Goal: Information Seeking & Learning: Learn about a topic

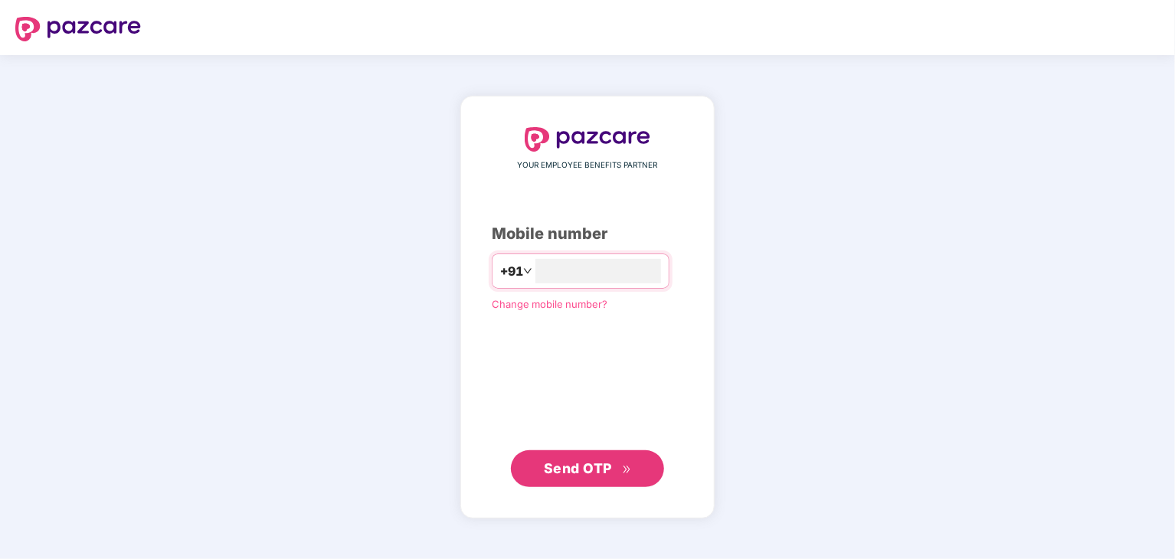
type input "**********"
click at [574, 463] on span "Send OTP" at bounding box center [578, 468] width 68 height 16
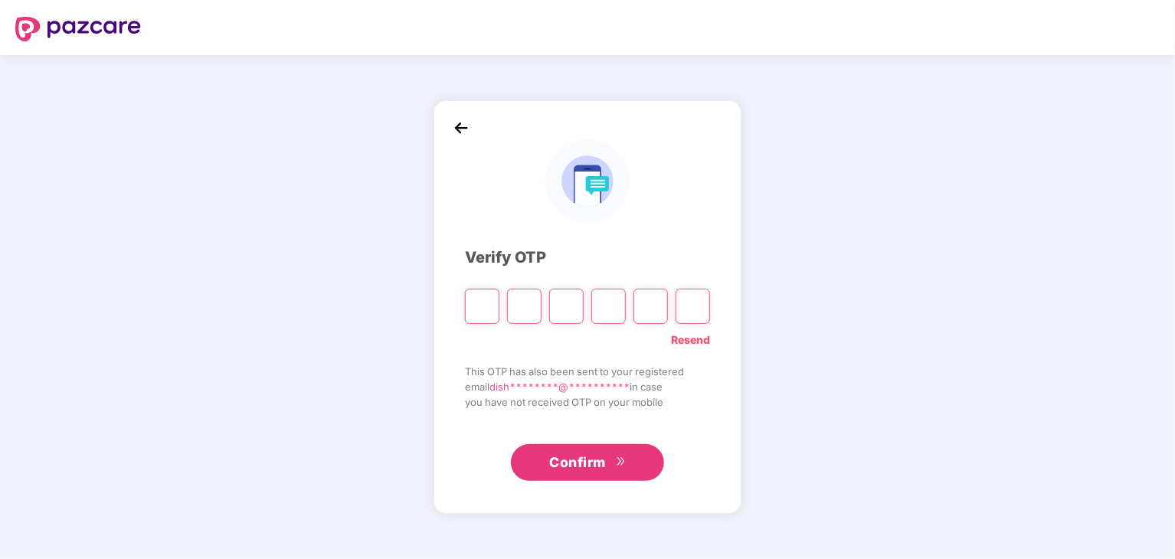
type input "*"
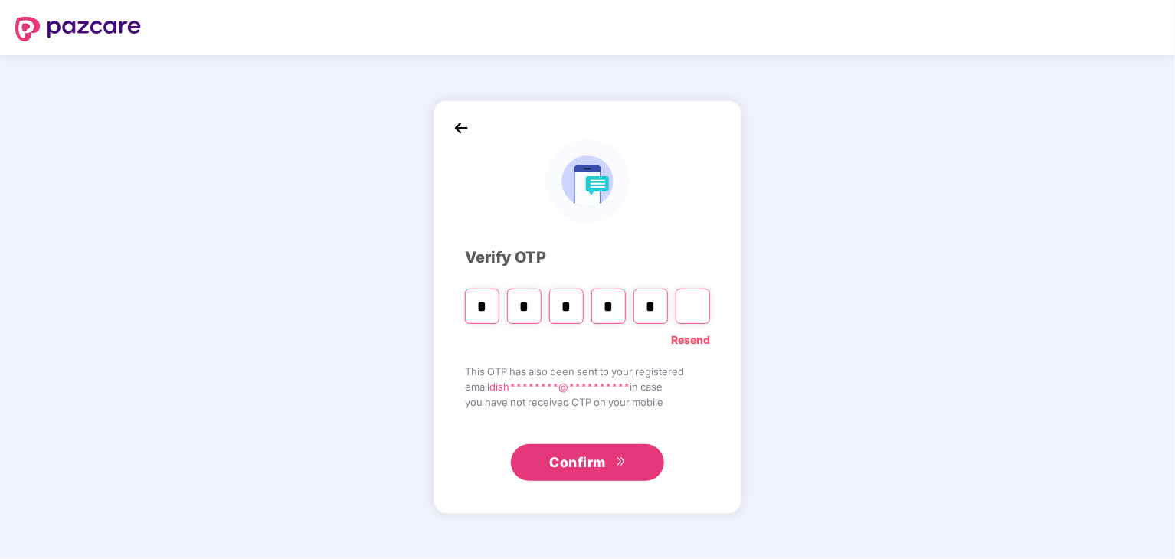
type input "*"
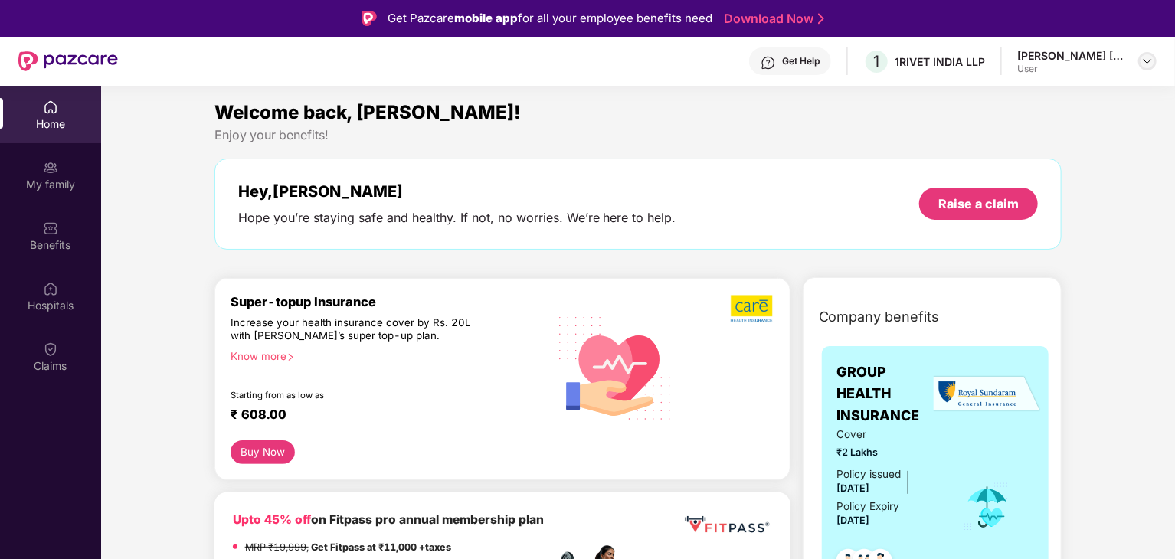
click at [1150, 62] on img at bounding box center [1147, 61] width 12 height 12
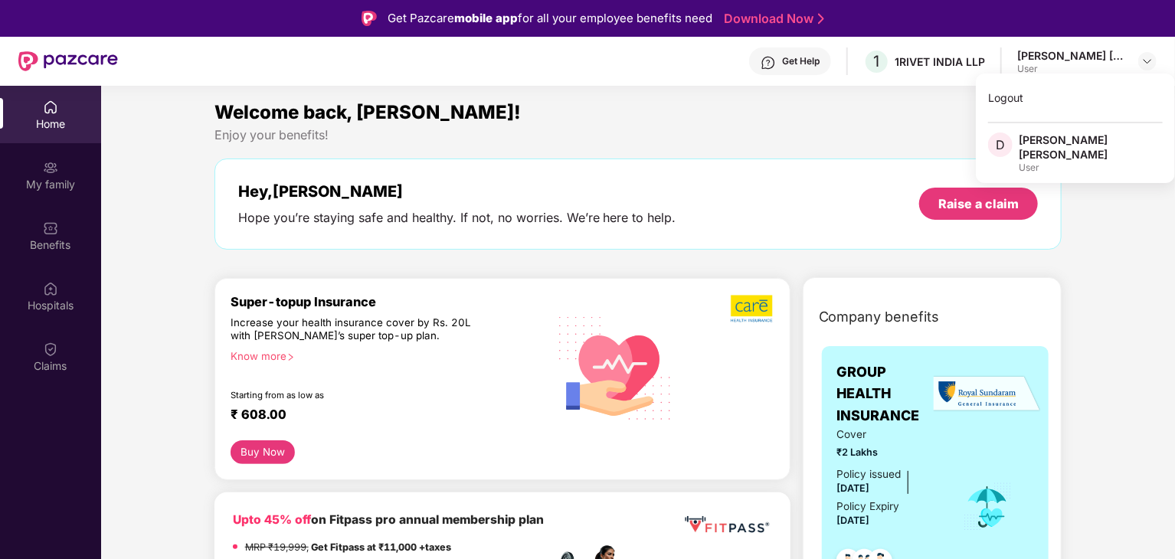
click at [749, 164] on div "Hey, [PERSON_NAME] Hope you’re staying safe and healthy. If not, no worries. We…" at bounding box center [638, 204] width 848 height 91
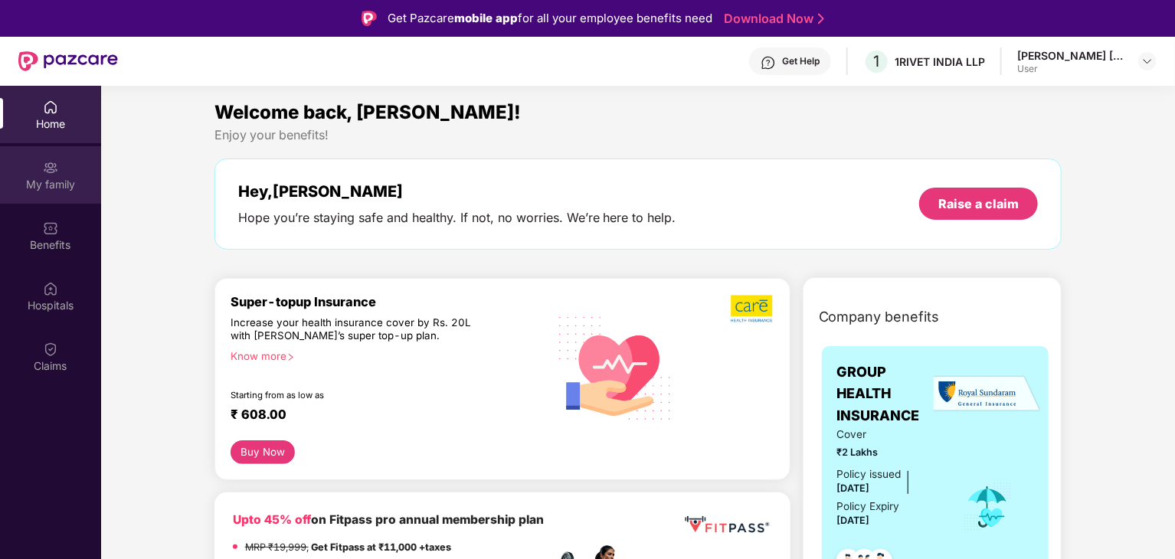
click at [40, 188] on div "My family" at bounding box center [50, 184] width 101 height 15
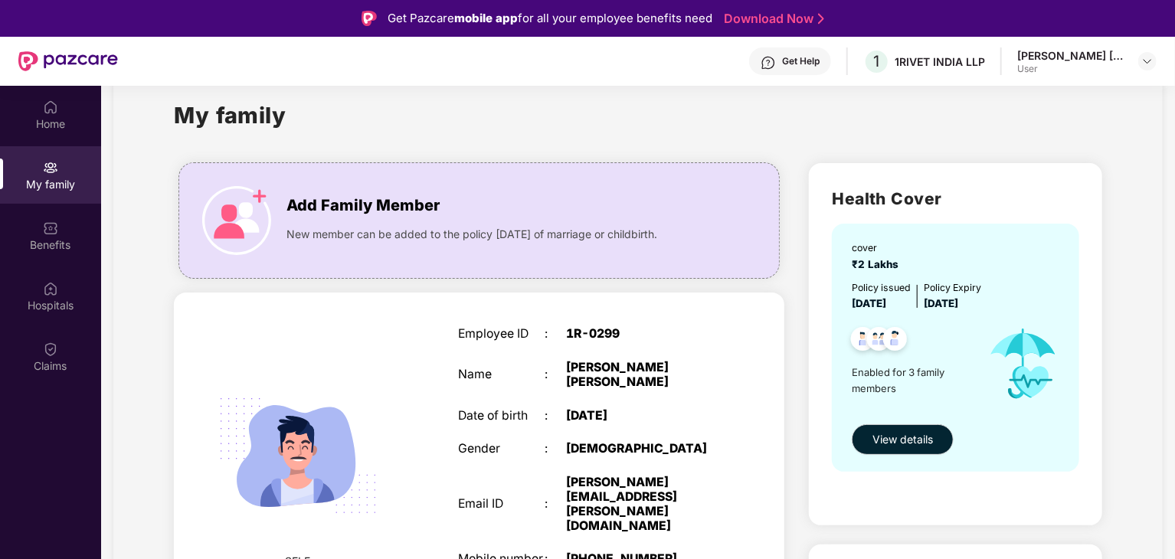
scroll to position [92, 0]
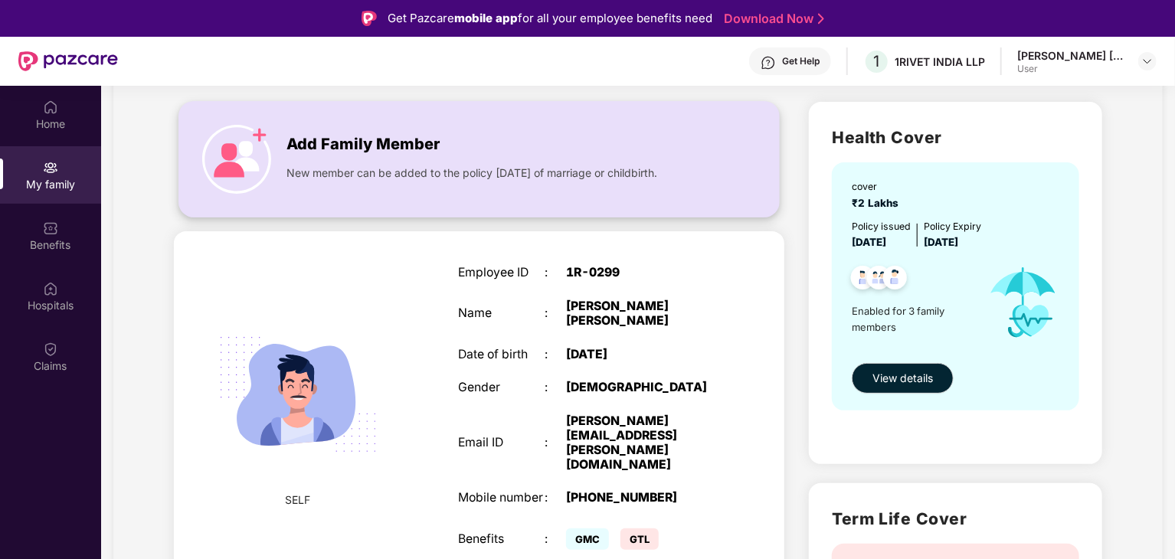
click at [326, 188] on div "Add Family Member New member can be added to the policy [DATE] of marriage or c…" at bounding box center [479, 159] width 600 height 84
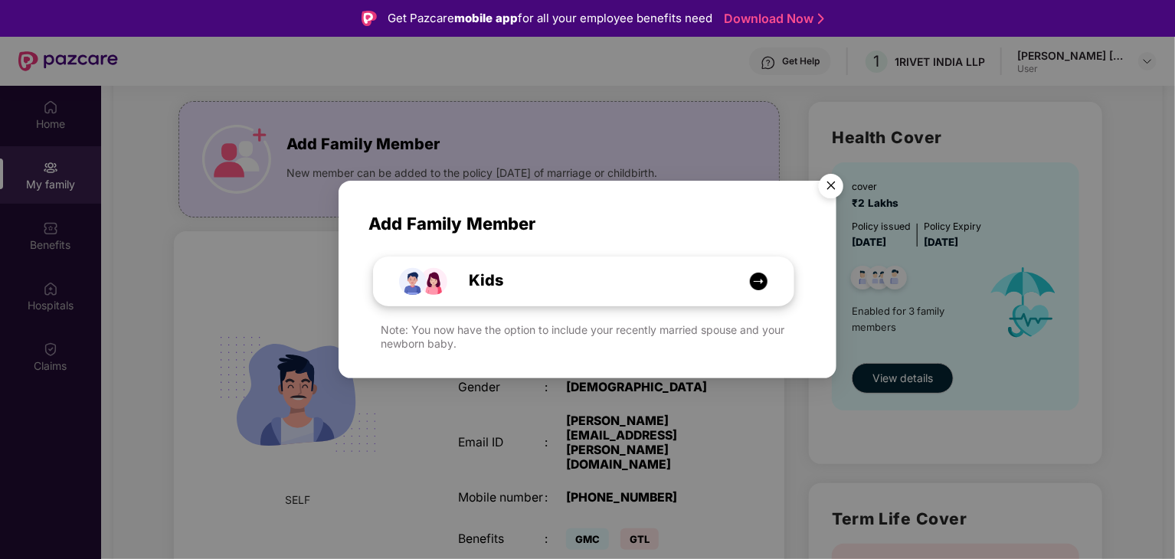
click at [734, 287] on div "Kids" at bounding box center [591, 281] width 315 height 24
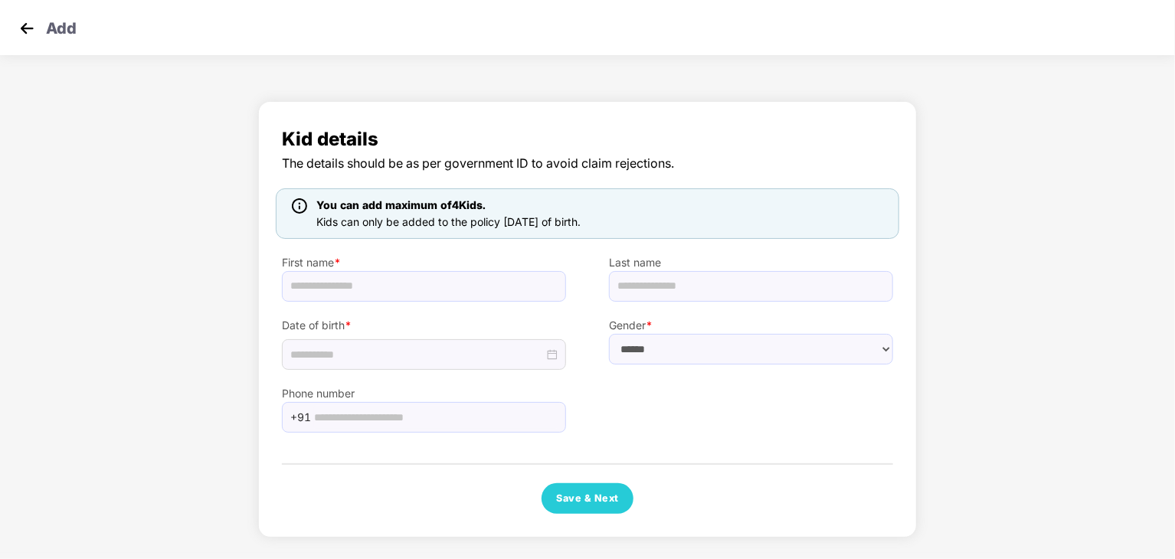
click at [17, 26] on img at bounding box center [26, 28] width 23 height 23
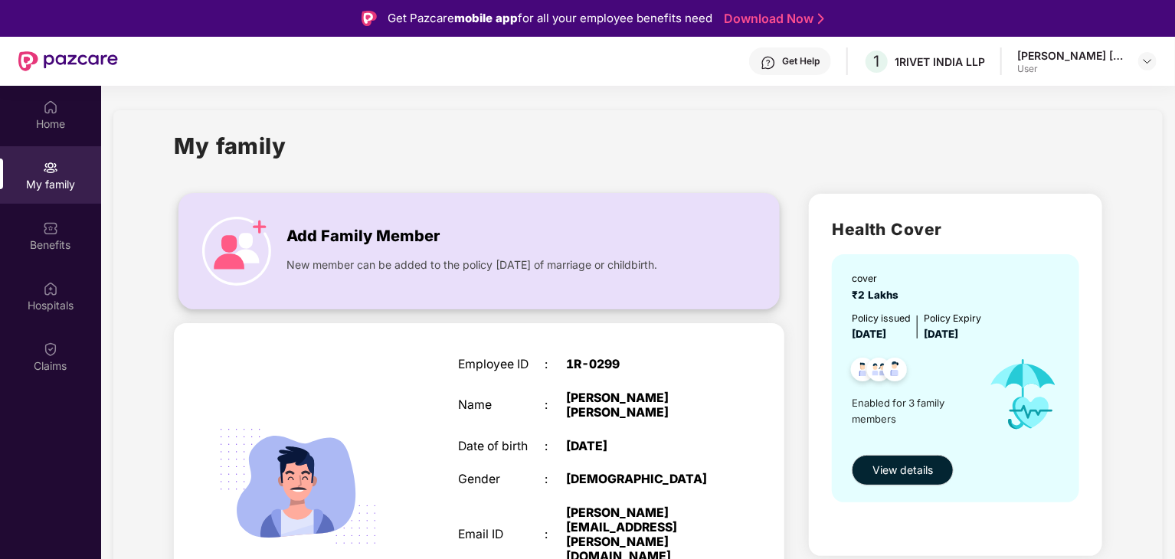
click at [424, 292] on div "Add Family Member New member can be added to the policy [DATE] of marriage or c…" at bounding box center [479, 251] width 600 height 84
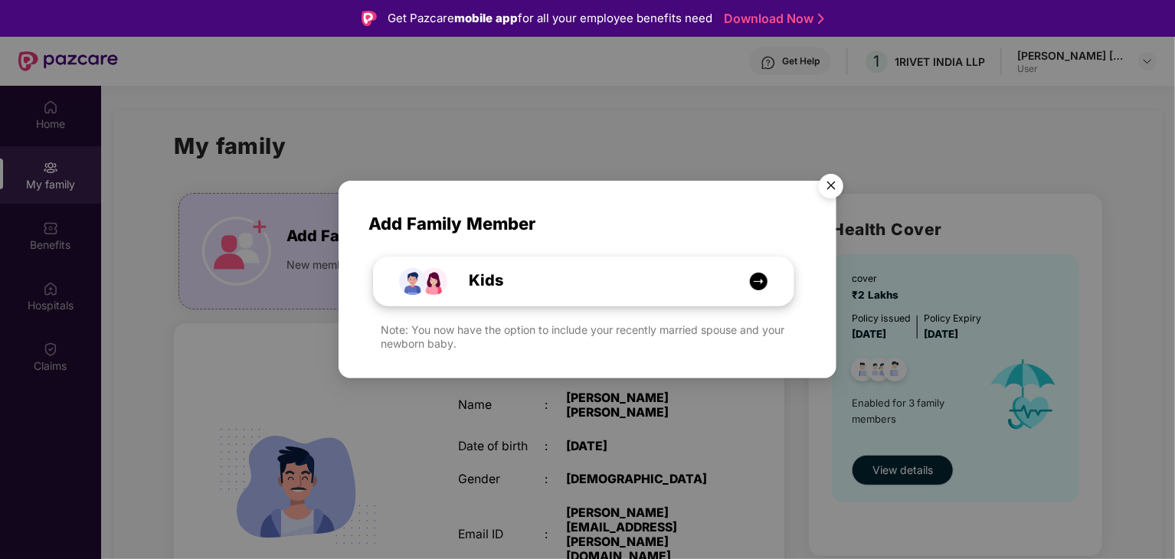
click at [759, 277] on img at bounding box center [758, 281] width 19 height 19
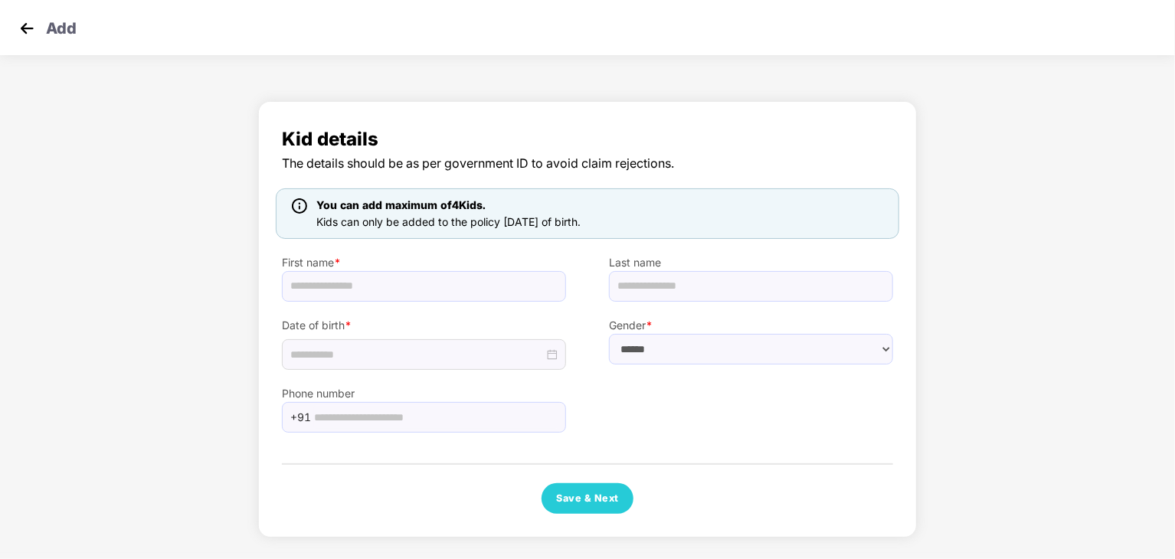
click at [35, 31] on img at bounding box center [26, 28] width 23 height 23
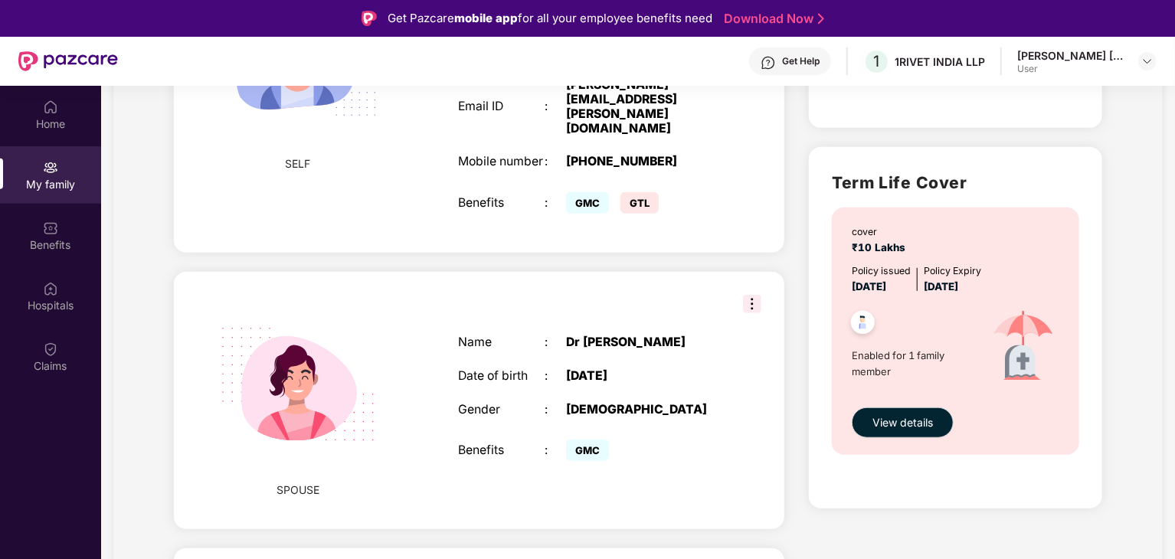
scroll to position [490, 0]
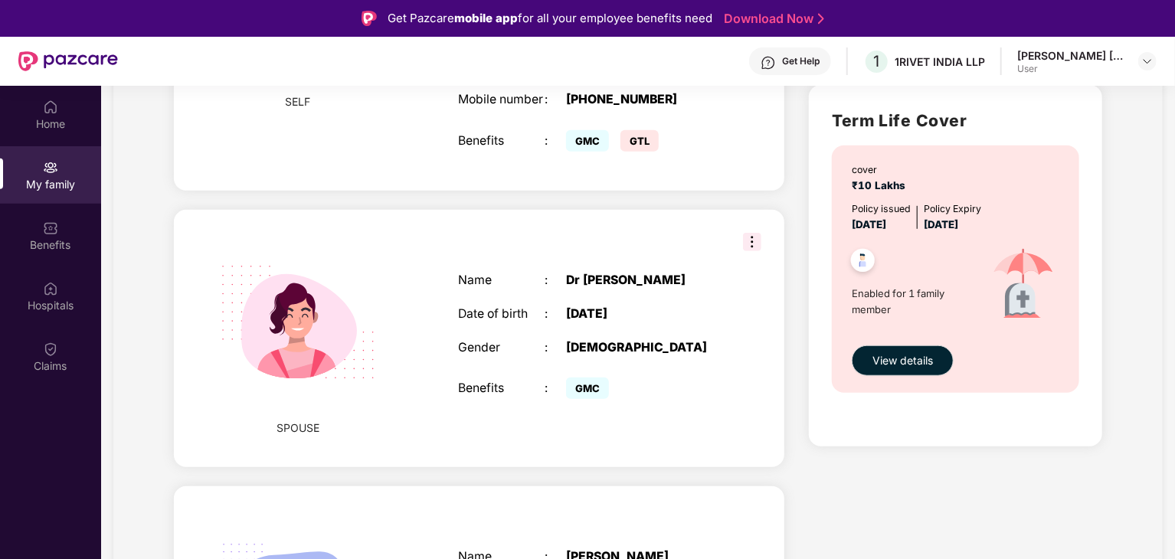
click at [748, 233] on img at bounding box center [752, 242] width 18 height 18
click at [398, 382] on div "SPOUSE Name : Dr [PERSON_NAME] Date of birth : [DEMOGRAPHIC_DATA] Gender : [DEM…" at bounding box center [479, 338] width 611 height 257
click at [594, 378] on span "GMC" at bounding box center [587, 388] width 43 height 21
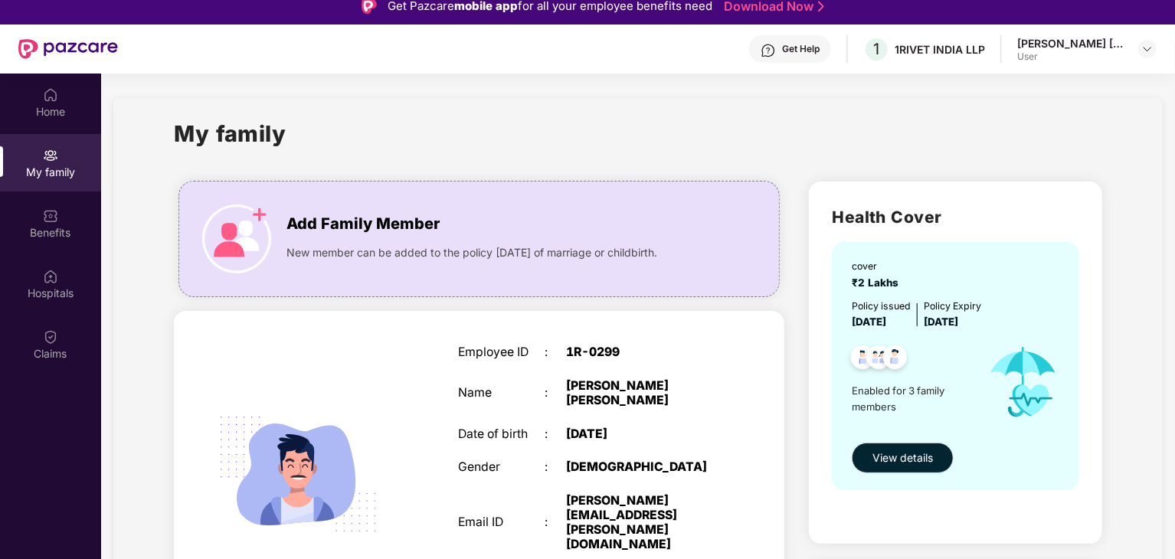
scroll to position [0, 0]
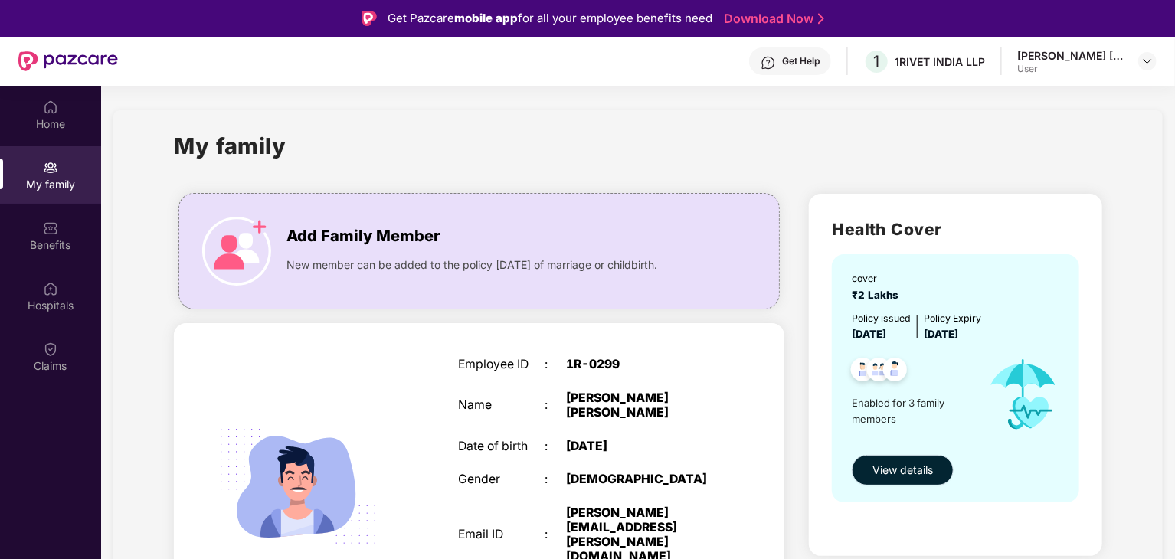
click at [901, 463] on span "View details" at bounding box center [903, 470] width 61 height 17
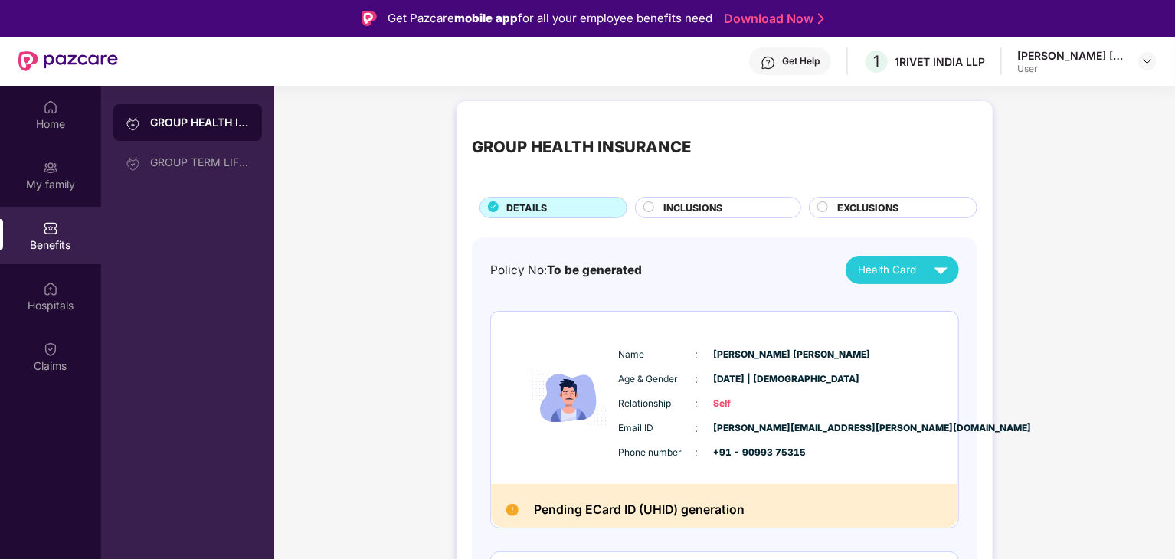
click at [721, 208] on span "INCLUSIONS" at bounding box center [692, 208] width 59 height 15
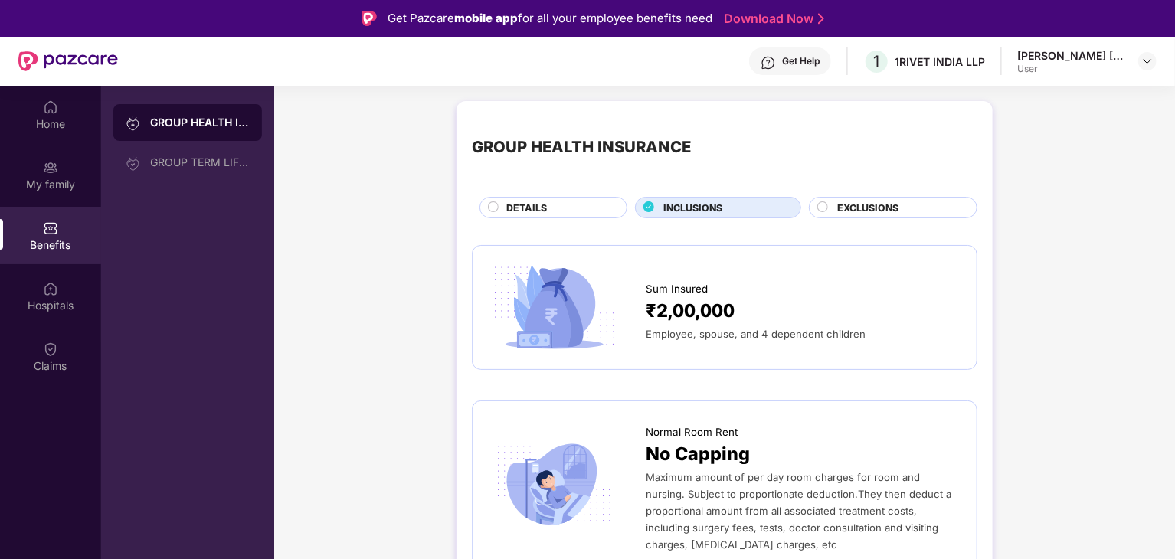
click at [898, 199] on div "EXCLUSIONS" at bounding box center [893, 207] width 169 height 21
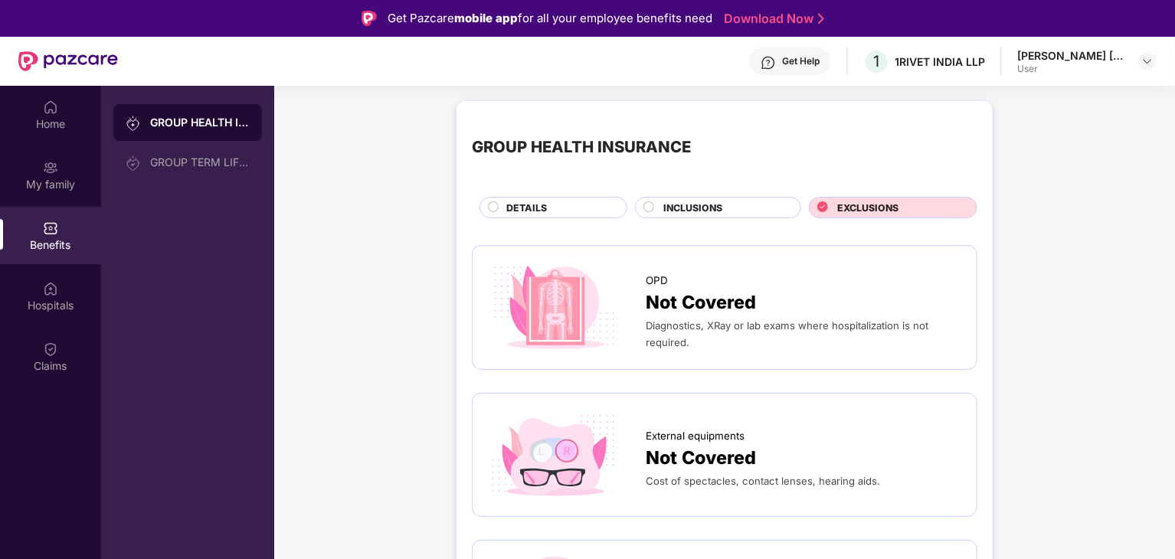
click at [575, 201] on div "DETAILS" at bounding box center [559, 209] width 120 height 17
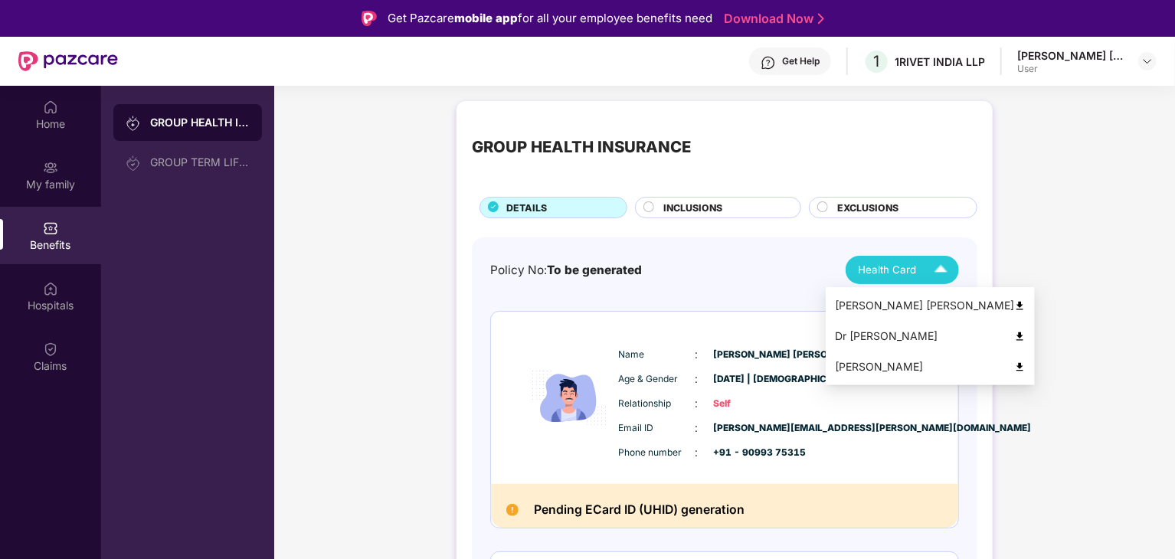
click at [939, 273] on img at bounding box center [941, 270] width 27 height 27
click at [1014, 367] on img at bounding box center [1019, 367] width 11 height 11
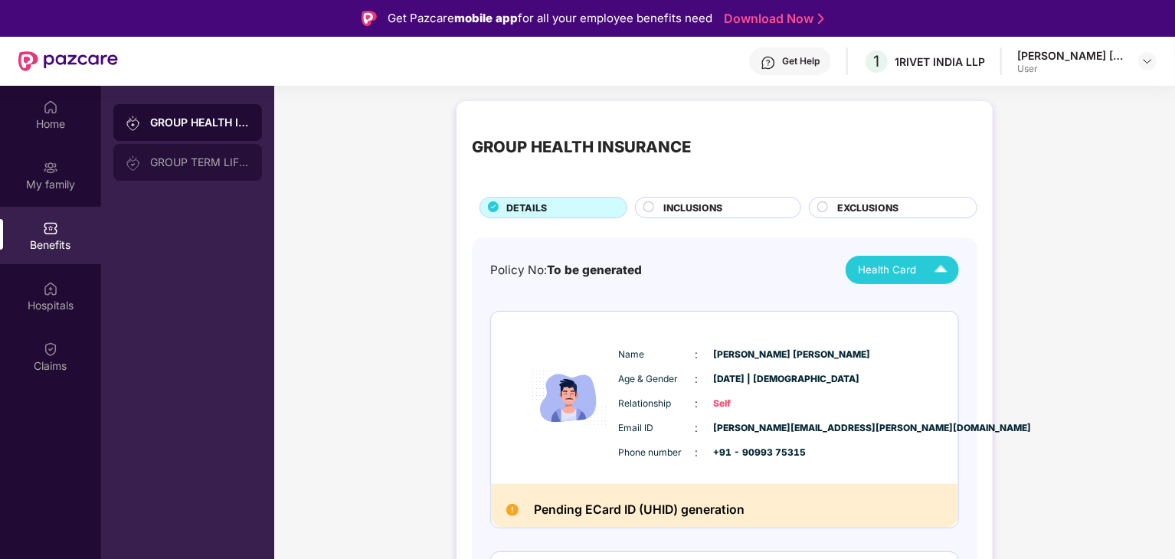
click at [208, 163] on div "GROUP TERM LIFE INSURANCE" at bounding box center [200, 162] width 100 height 12
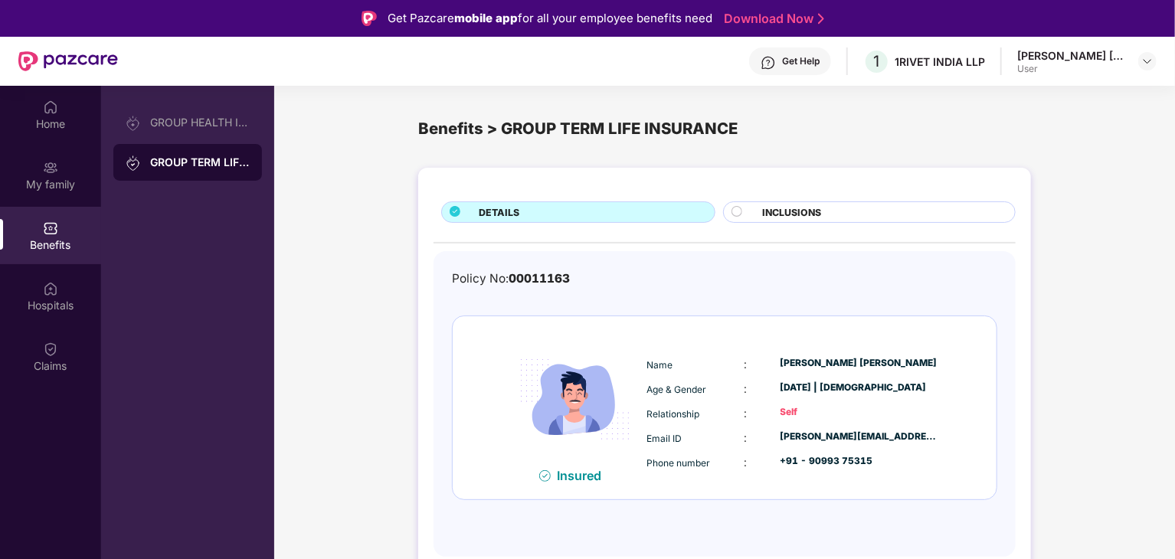
click at [824, 218] on div "INCLUSIONS" at bounding box center [881, 213] width 253 height 17
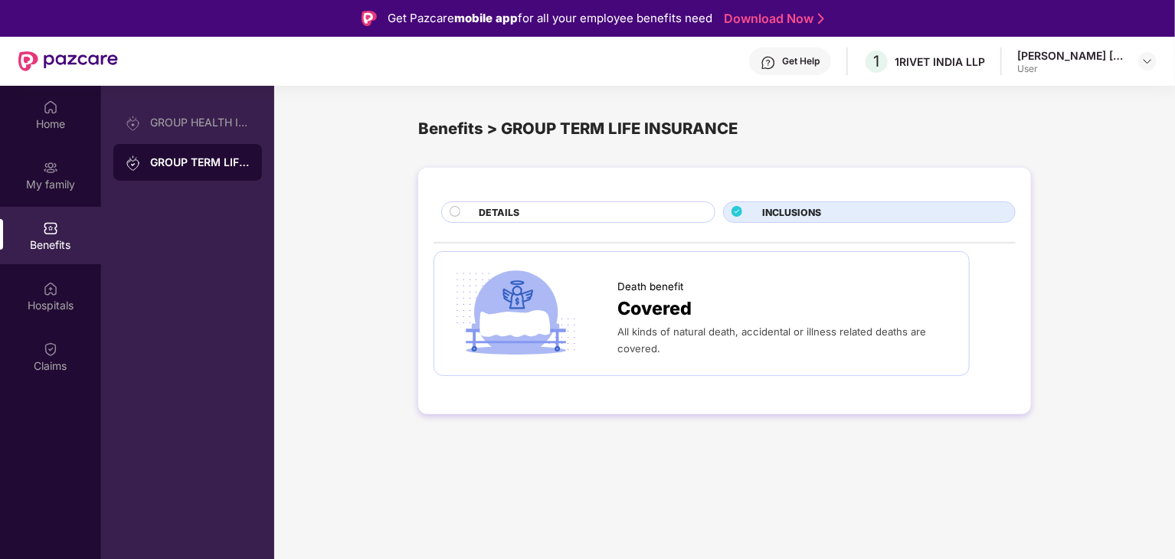
click at [581, 220] on div "DETAILS" at bounding box center [589, 213] width 236 height 17
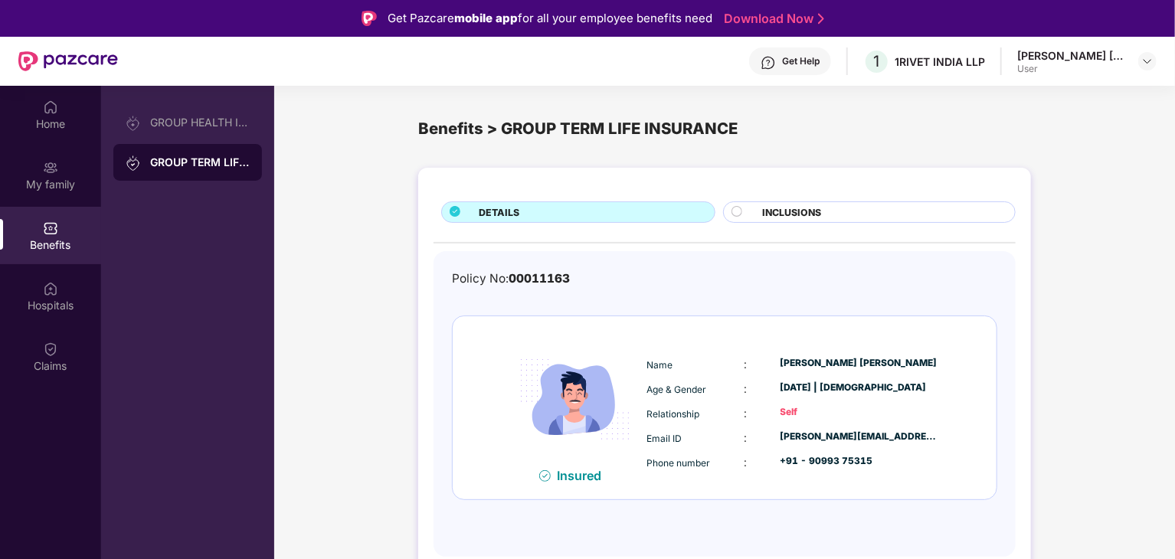
click at [581, 220] on div "DETAILS" at bounding box center [589, 213] width 236 height 17
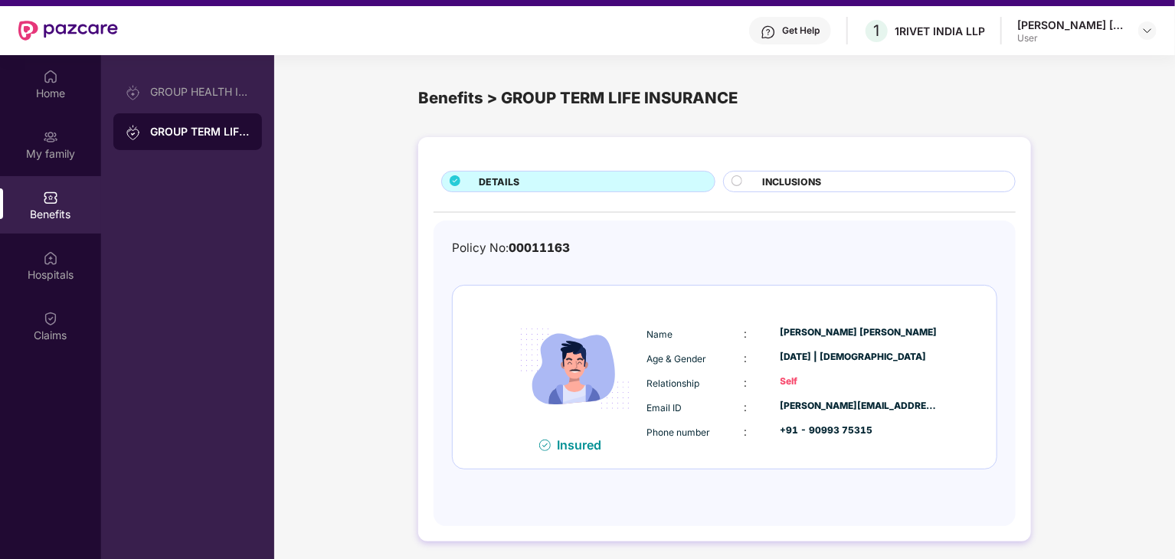
scroll to position [86, 0]
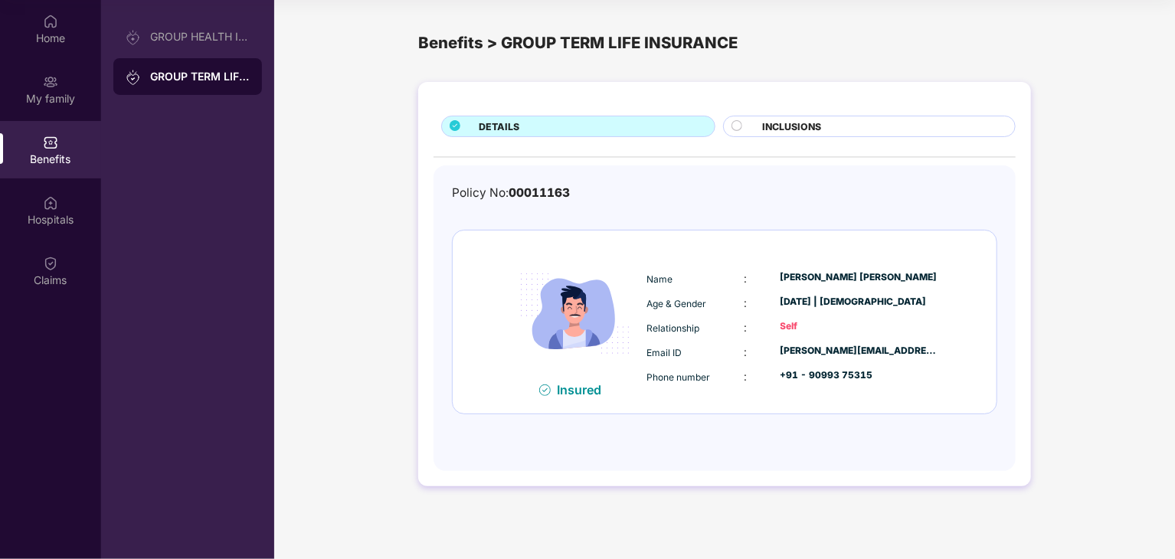
click at [814, 133] on span "INCLUSIONS" at bounding box center [791, 127] width 59 height 15
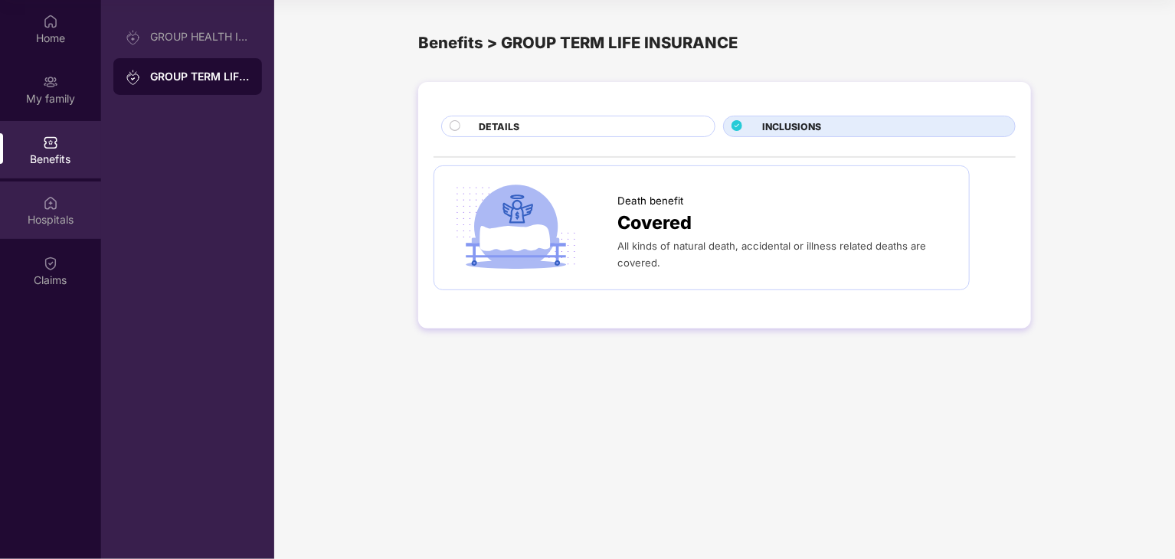
click at [47, 209] on img at bounding box center [50, 202] width 15 height 15
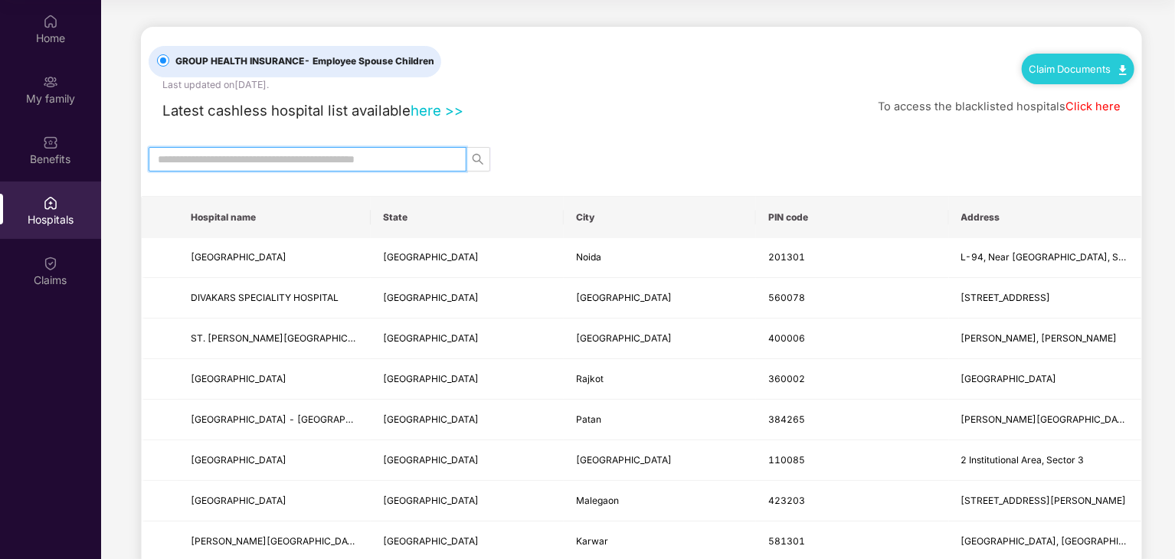
click at [397, 166] on input "text" at bounding box center [301, 159] width 287 height 17
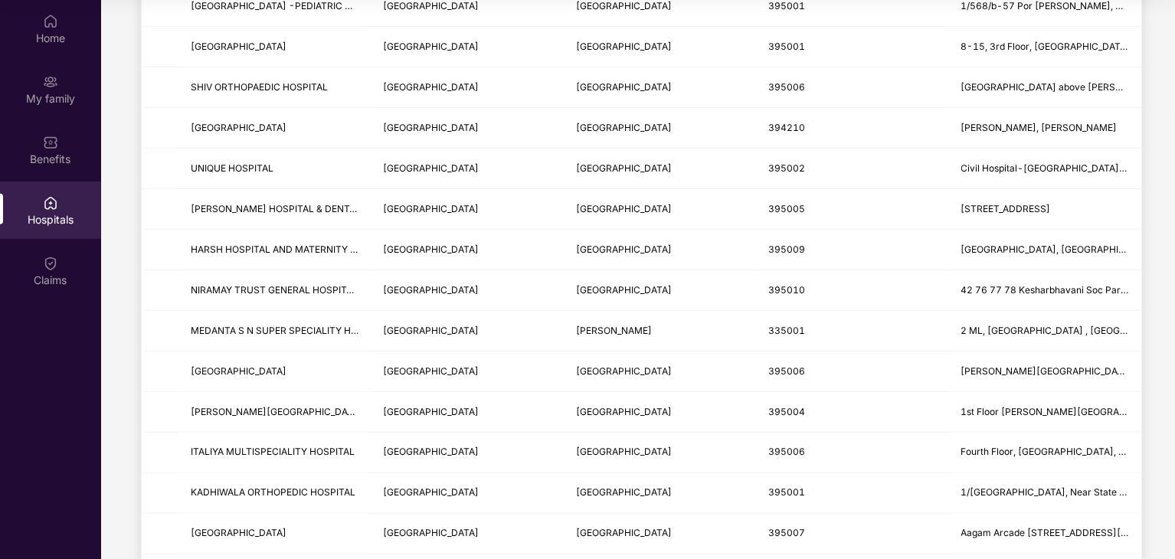
scroll to position [0, 0]
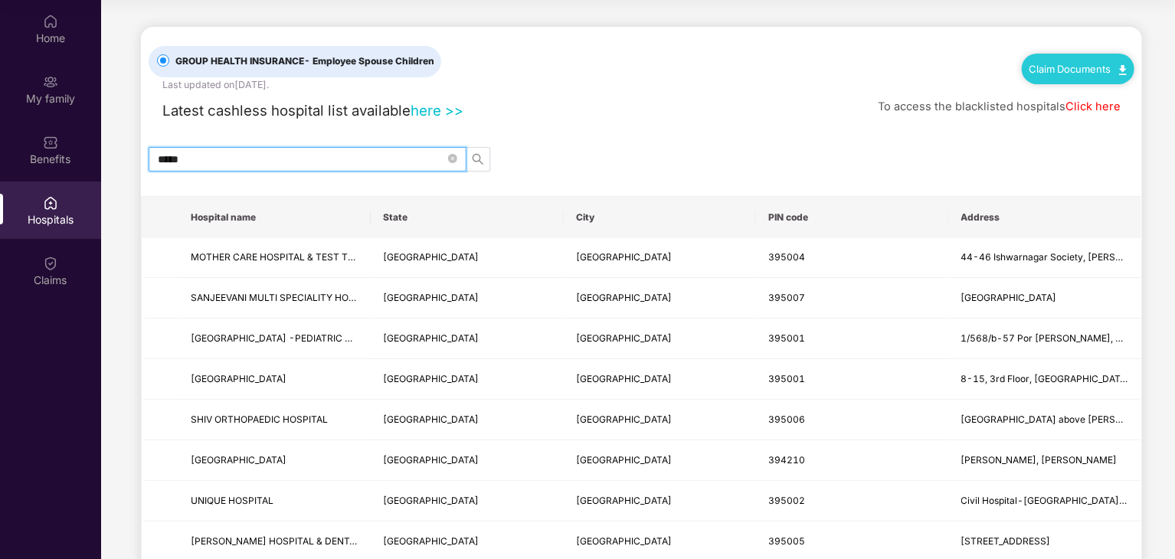
click at [294, 156] on input "*****" at bounding box center [301, 159] width 287 height 17
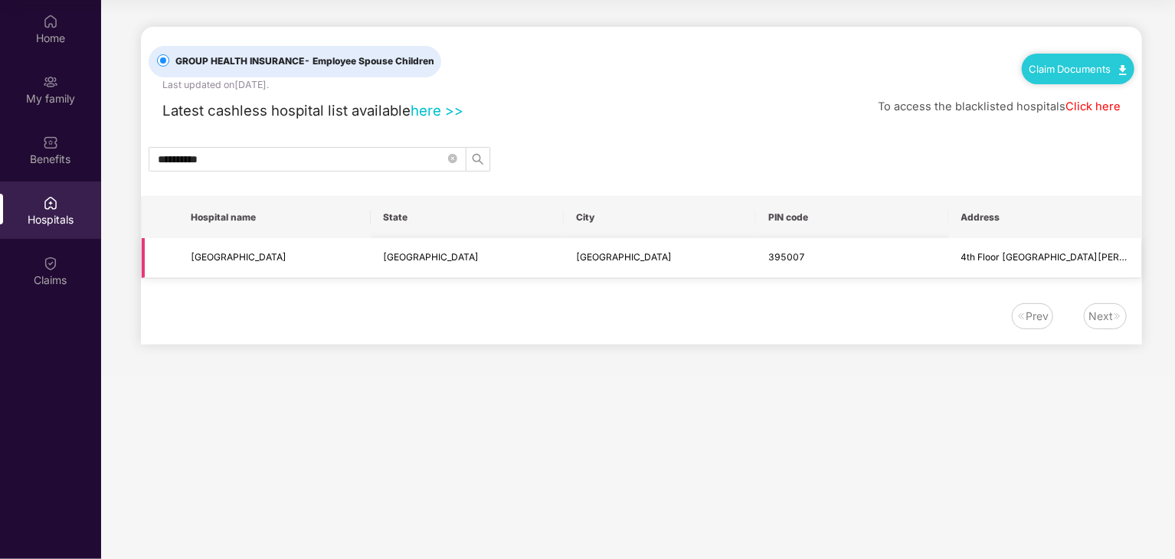
click at [643, 258] on td "[GEOGRAPHIC_DATA]" at bounding box center [660, 258] width 192 height 41
click at [309, 151] on input "**********" at bounding box center [301, 159] width 287 height 17
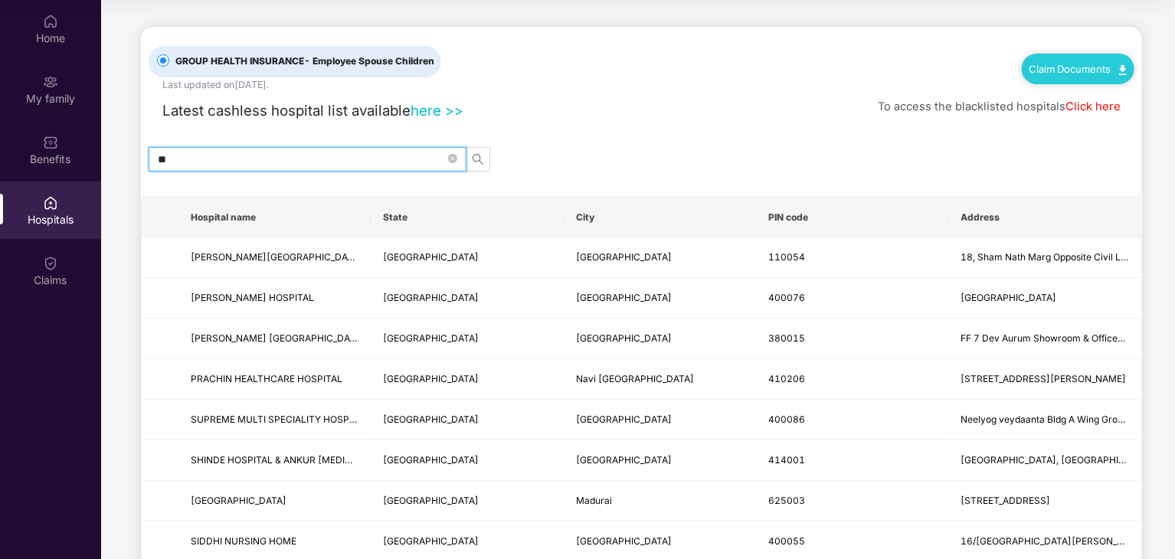
type input "*"
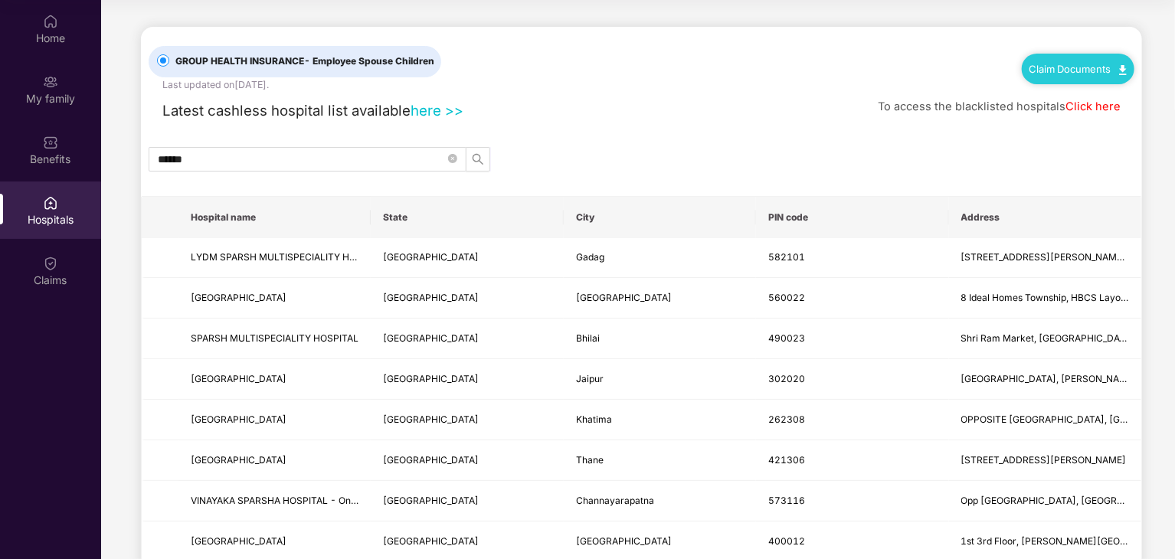
drag, startPoint x: 1174, startPoint y: 243, endPoint x: 1176, endPoint y: 298, distance: 55.2
click at [1175, 298] on html "Get Pazcare mobile app for all your employee benefits need Download Now Get Hel…" at bounding box center [587, 193] width 1175 height 559
drag, startPoint x: 1174, startPoint y: 247, endPoint x: 1164, endPoint y: 391, distance: 144.4
click at [1164, 391] on main "GROUP HEALTH INSURANCE - Employee Spouse Children Last updated on [DATE] . Clai…" at bounding box center [638, 533] width 1074 height 1066
click at [921, 133] on div "GROUP HEALTH INSURANCE - Employee Spouse Children Last updated on [DATE] . Clai…" at bounding box center [641, 531] width 1001 height 1008
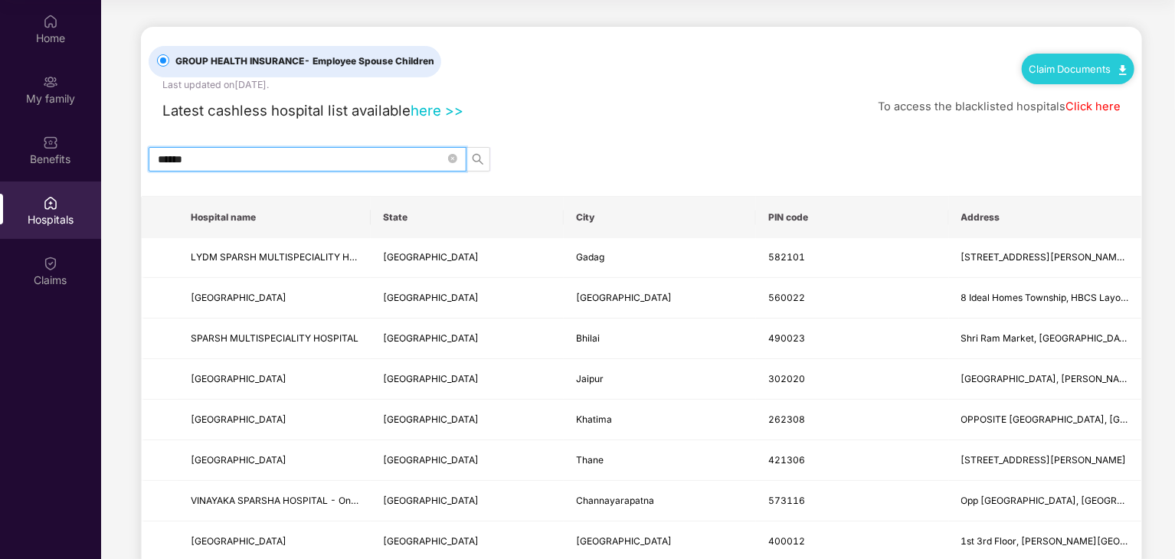
click at [205, 154] on input "******" at bounding box center [301, 159] width 287 height 17
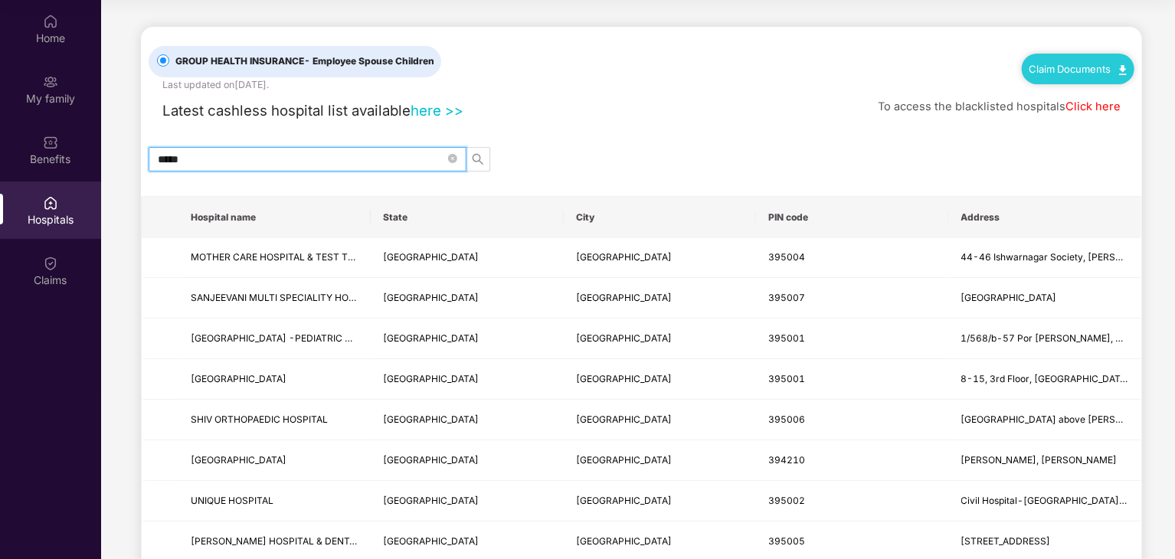
type input "*****"
drag, startPoint x: 1173, startPoint y: 98, endPoint x: 1171, endPoint y: 147, distance: 49.1
click at [720, 219] on th "City" at bounding box center [660, 217] width 192 height 41
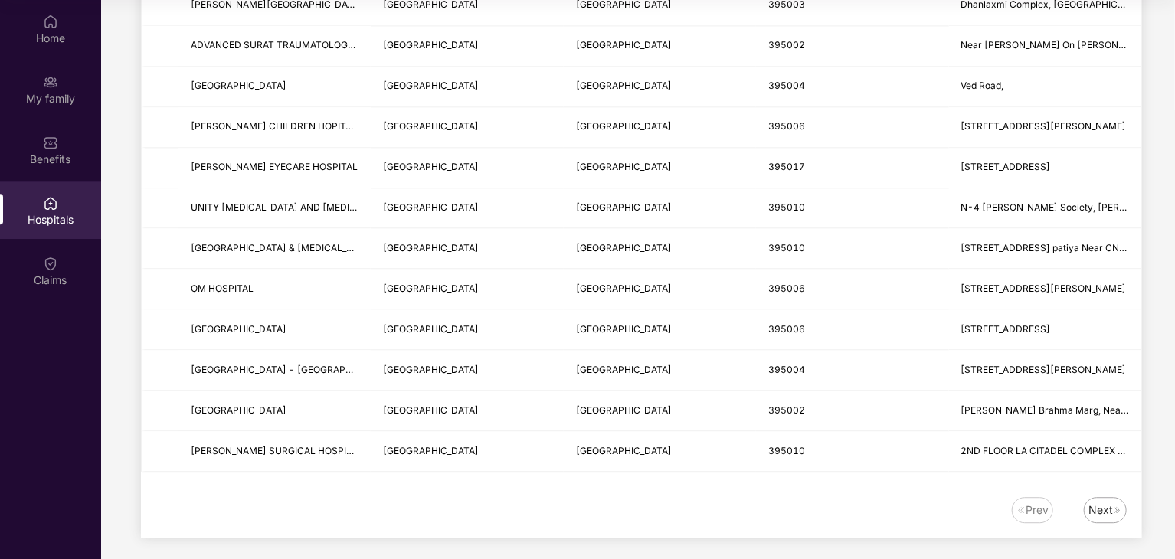
scroll to position [1796, 0]
click at [1117, 504] on img at bounding box center [1117, 508] width 9 height 9
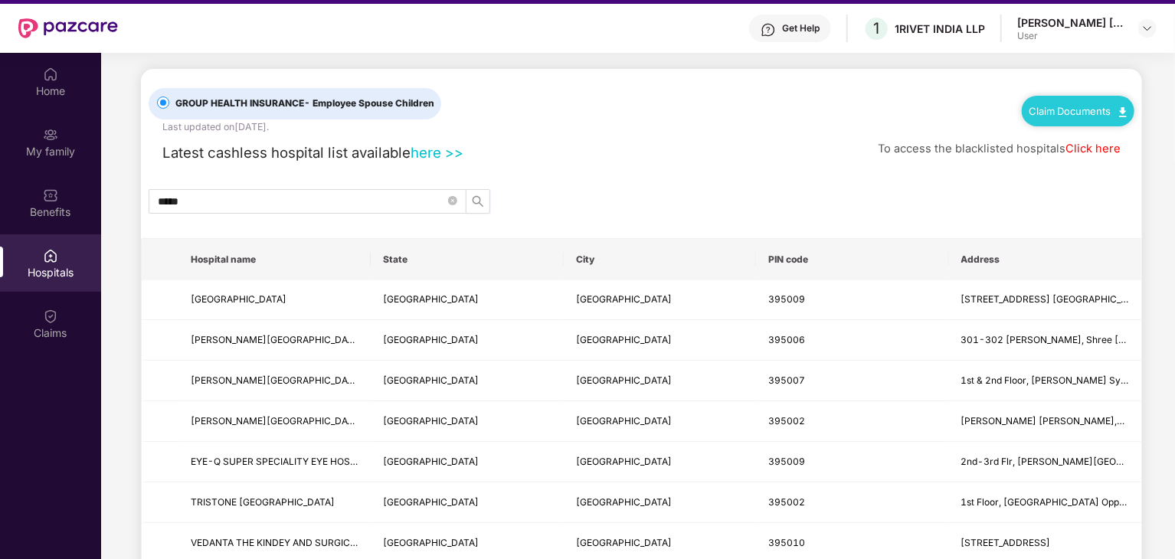
scroll to position [0, 0]
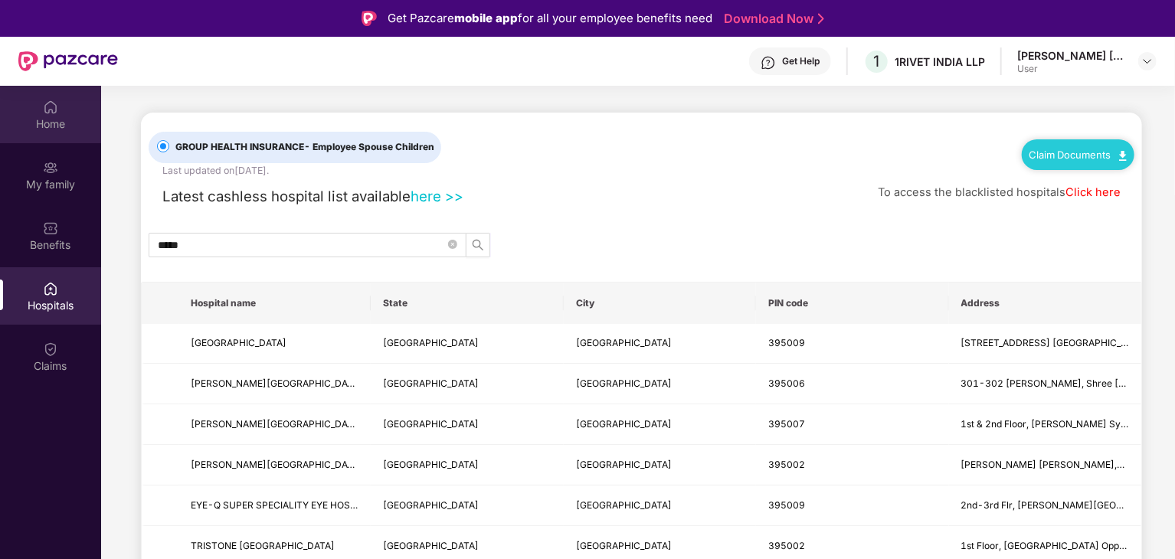
click at [61, 120] on div "Home" at bounding box center [50, 123] width 101 height 15
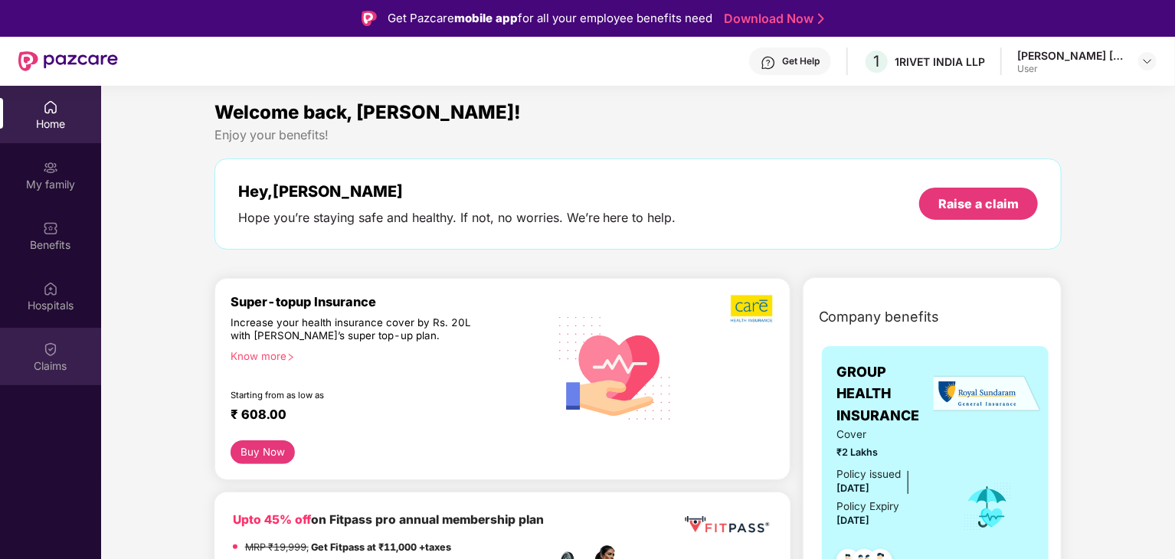
click at [42, 378] on div "Claims" at bounding box center [50, 356] width 101 height 57
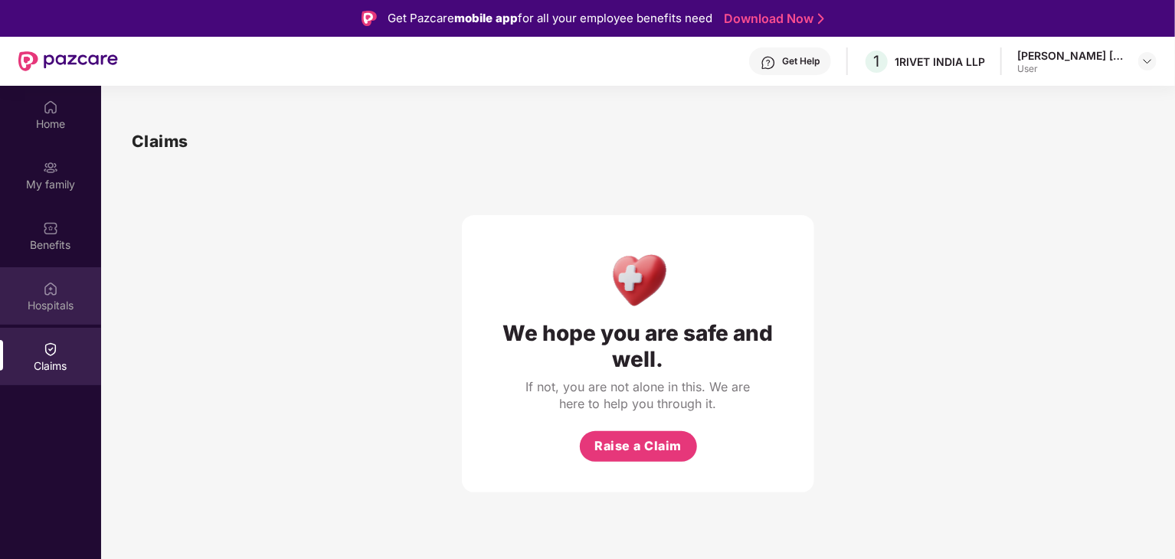
click at [66, 300] on div "Hospitals" at bounding box center [50, 305] width 101 height 15
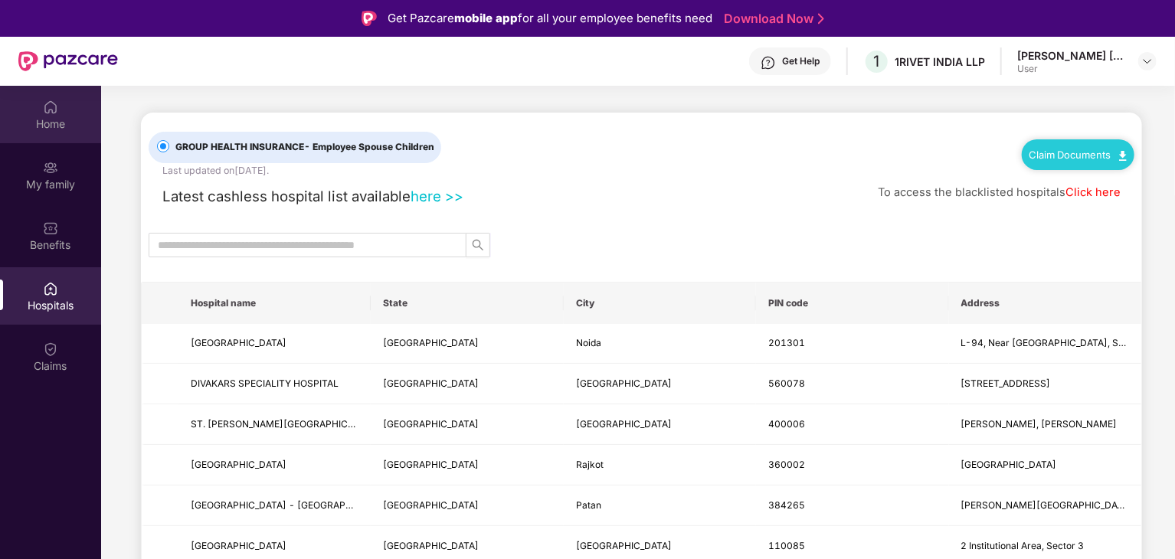
click at [46, 138] on div "Home" at bounding box center [50, 114] width 101 height 57
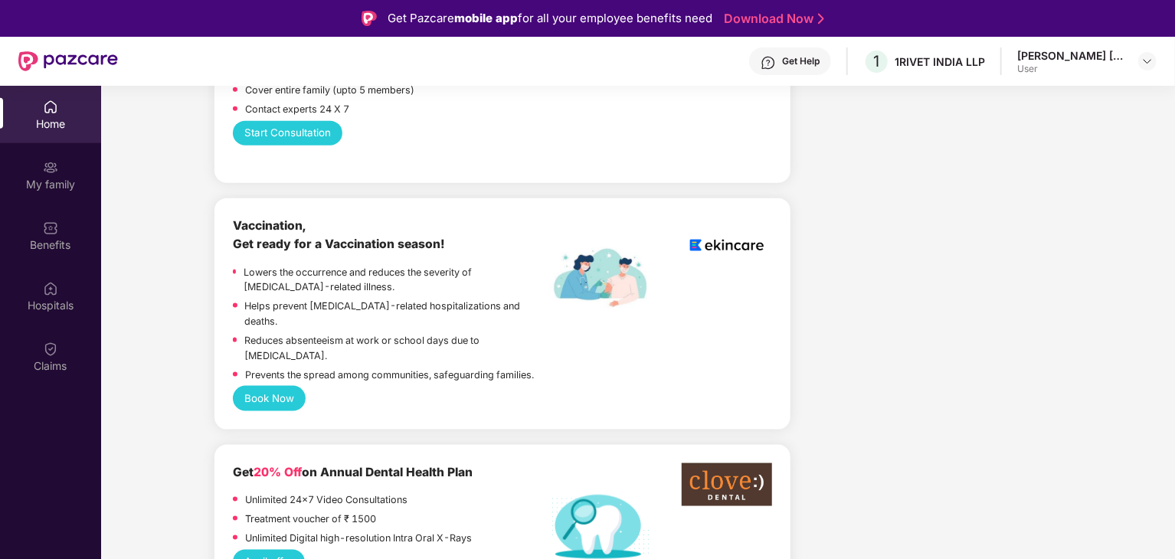
scroll to position [981, 0]
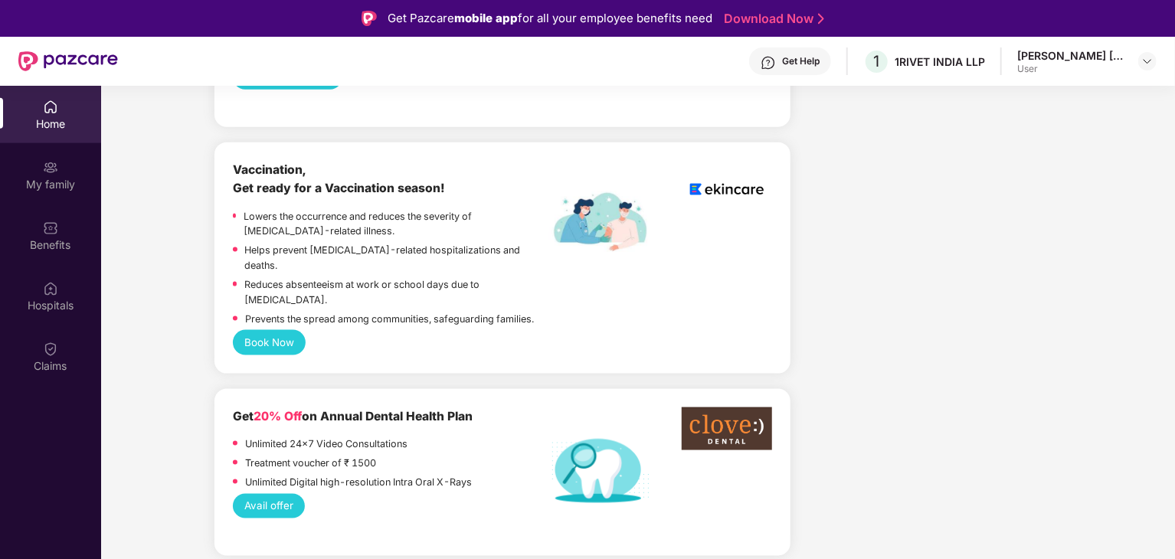
click at [1089, 65] on div "User" at bounding box center [1070, 69] width 107 height 12
click at [1150, 64] on img at bounding box center [1147, 61] width 12 height 12
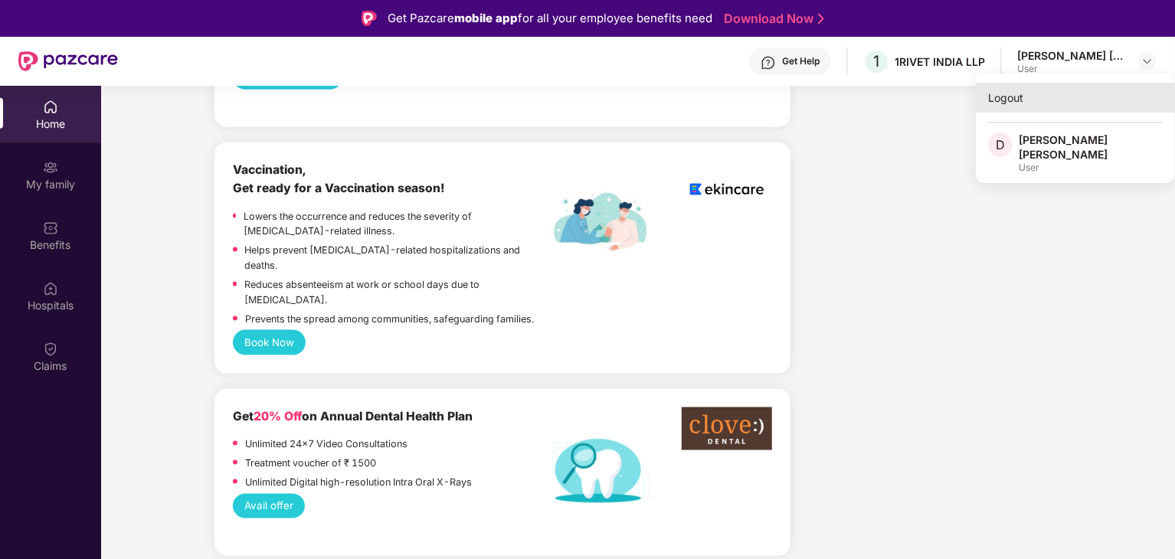
click at [1000, 93] on div "Logout" at bounding box center [1075, 98] width 199 height 30
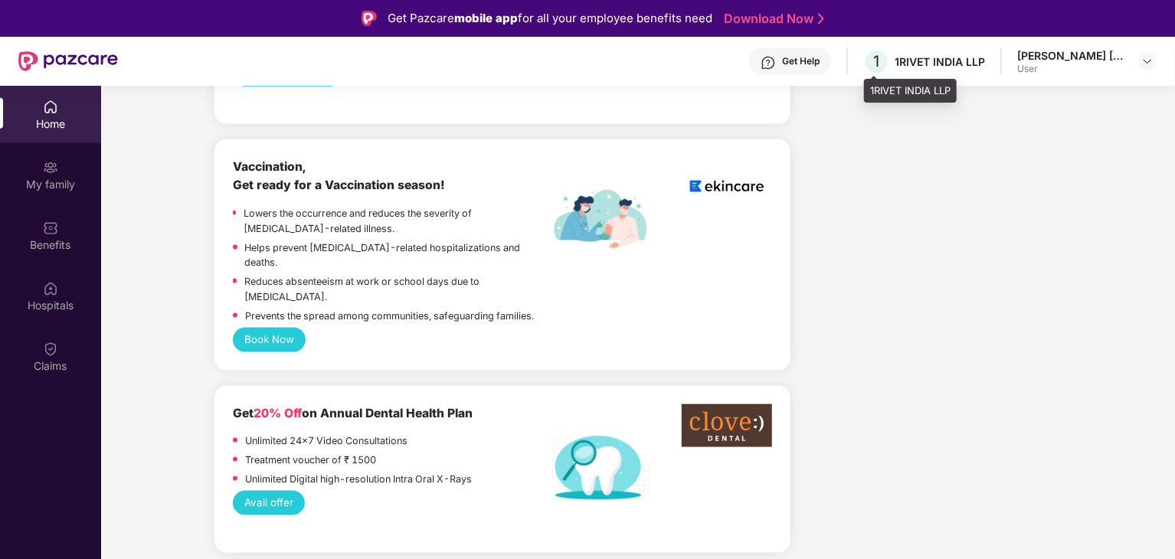
scroll to position [978, 0]
